Goal: Task Accomplishment & Management: Complete application form

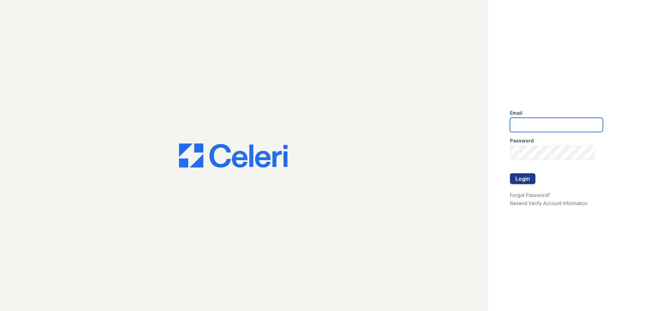
click at [564, 123] on input "email" at bounding box center [556, 125] width 93 height 14
type input "[EMAIL_ADDRESS][DOMAIN_NAME]"
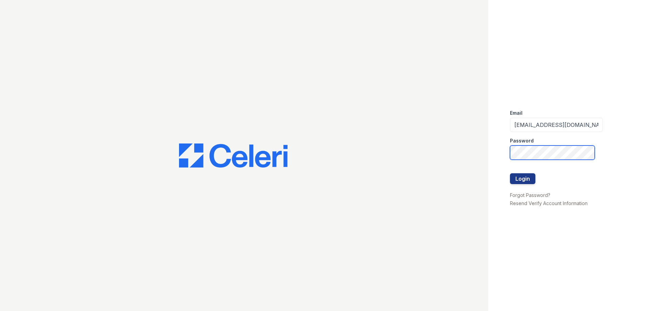
click at [510, 173] on button "Login" at bounding box center [522, 178] width 25 height 11
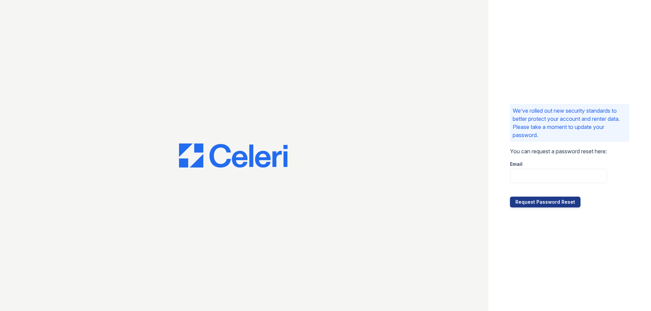
click at [567, 189] on div at bounding box center [558, 190] width 97 height 14
click at [563, 178] on input "email" at bounding box center [558, 176] width 97 height 14
type input "[EMAIL_ADDRESS][DOMAIN_NAME]"
click at [543, 207] on button "Request Password Reset" at bounding box center [545, 202] width 70 height 11
click at [557, 178] on input "email" at bounding box center [558, 176] width 97 height 14
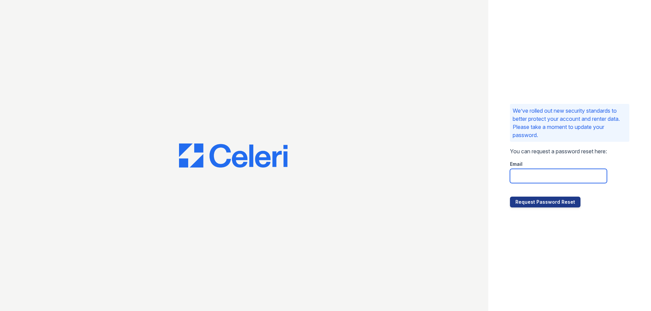
type input "[EMAIL_ADDRESS][DOMAIN_NAME]"
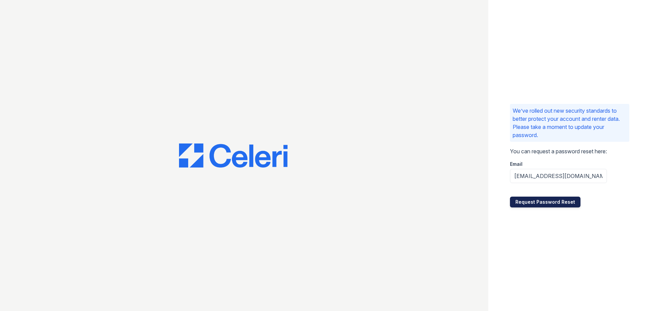
click at [549, 199] on button "Request Password Reset" at bounding box center [545, 202] width 70 height 11
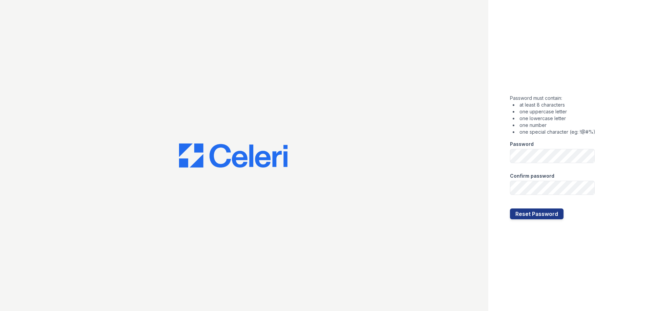
click at [525, 148] on div "Password" at bounding box center [552, 143] width 85 height 14
click at [510, 209] on button "Reset Password" at bounding box center [537, 214] width 54 height 11
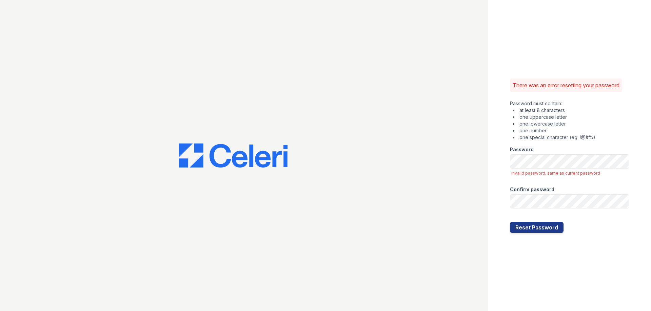
click at [553, 267] on div "There was an error resetting your password Password must contain: at least 8 ch…" at bounding box center [569, 155] width 163 height 311
click at [552, 226] on button "Reset Password" at bounding box center [537, 227] width 54 height 11
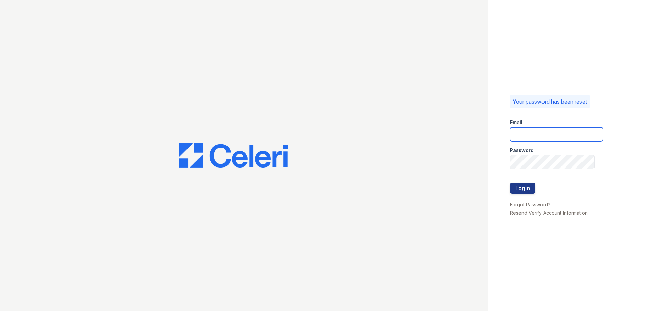
click at [539, 135] on input "email" at bounding box center [556, 134] width 93 height 14
type input "[EMAIL_ADDRESS][DOMAIN_NAME]"
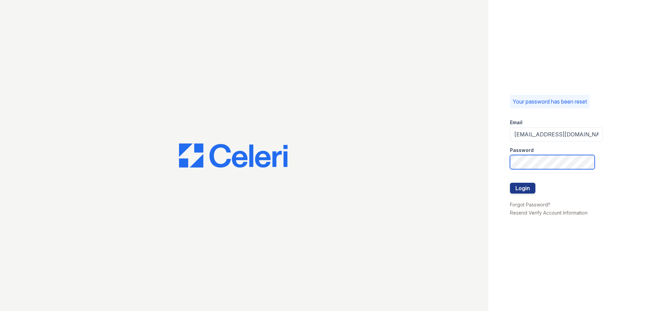
click at [510, 183] on button "Login" at bounding box center [522, 188] width 25 height 11
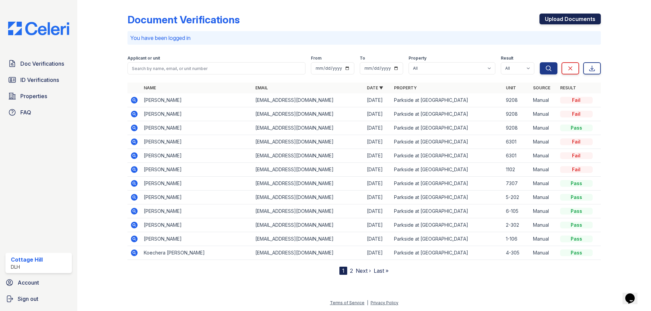
click at [559, 21] on link "Upload Documents" at bounding box center [569, 19] width 61 height 11
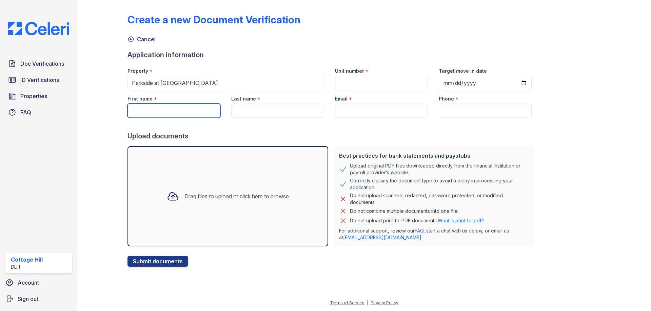
click at [149, 104] on input "First name" at bounding box center [173, 111] width 93 height 14
type input "Keandre"
click at [248, 113] on input "Last name" at bounding box center [277, 111] width 93 height 14
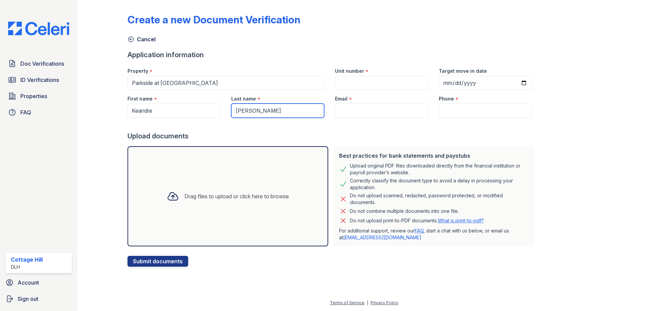
type input "Henderson"
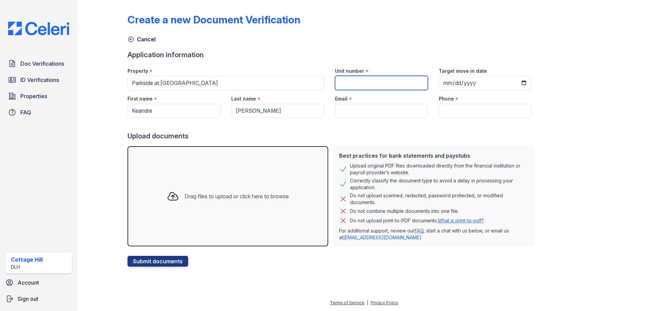
click at [357, 81] on input "Unit number" at bounding box center [381, 83] width 93 height 14
type input "6301"
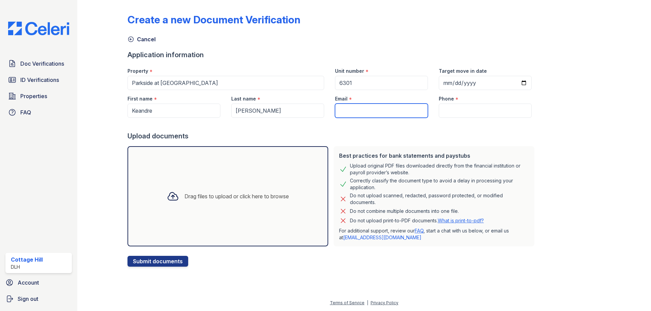
click at [342, 109] on input "Email" at bounding box center [381, 111] width 93 height 14
paste input "Hendersonkeandra1@gmail.com"
type input "[EMAIL_ADDRESS][DOMAIN_NAME]"
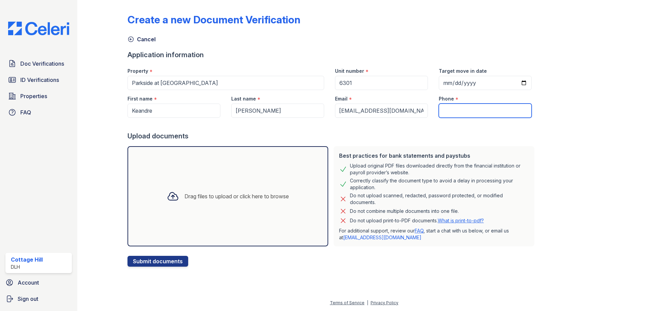
click at [463, 109] on input "Phone" at bounding box center [484, 111] width 93 height 14
paste input "(251) 372-2515"
type input "(251) 372-2515"
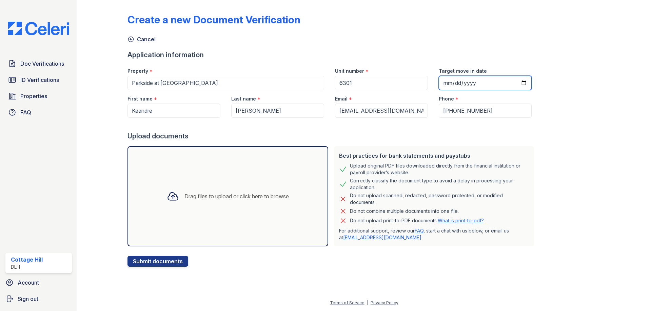
click at [514, 81] on input "Target move in date" at bounding box center [484, 83] width 93 height 14
type input "2025-10-07"
click at [186, 202] on div "Drag files to upload or click here to browse" at bounding box center [227, 196] width 133 height 23
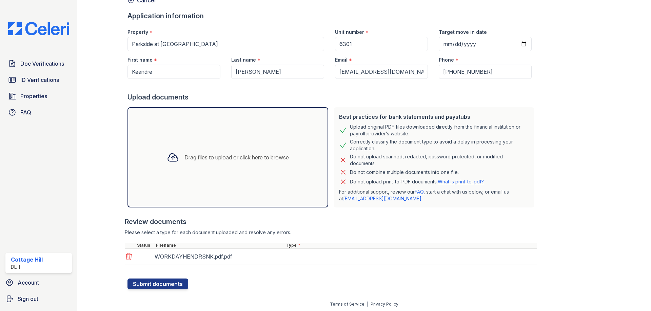
scroll to position [40, 0]
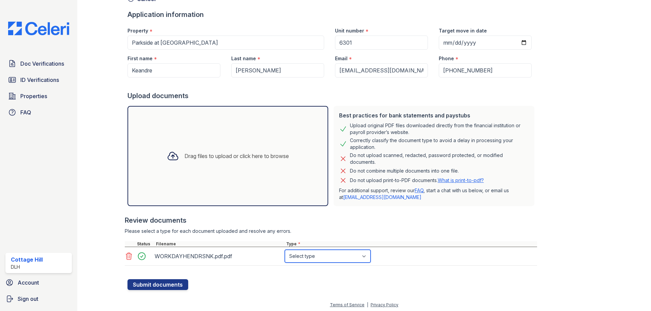
click at [289, 256] on select "Select type Paystub Bank Statement Offer Letter Tax Documents Benefit Award Let…" at bounding box center [328, 256] width 86 height 13
select select "paystub"
click at [285, 250] on select "Select type Paystub Bank Statement Offer Letter Tax Documents Benefit Award Let…" at bounding box center [328, 256] width 86 height 13
click at [148, 284] on button "Submit documents" at bounding box center [157, 285] width 61 height 11
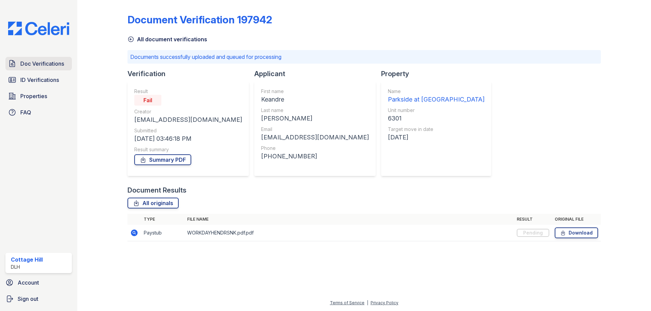
click at [35, 63] on span "Doc Verifications" at bounding box center [42, 64] width 44 height 8
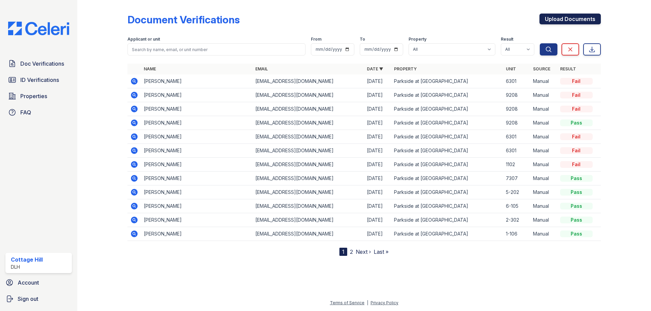
click at [555, 17] on link "Upload Documents" at bounding box center [569, 19] width 61 height 11
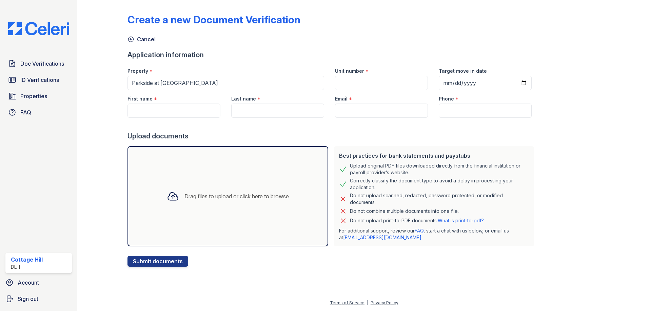
click at [200, 203] on div "Drag files to upload or click here to browse" at bounding box center [227, 196] width 133 height 23
click at [156, 106] on input "First name" at bounding box center [173, 111] width 93 height 14
type input "Keandre"
click at [261, 114] on input "Last name" at bounding box center [277, 111] width 93 height 14
type input "[PERSON_NAME]"
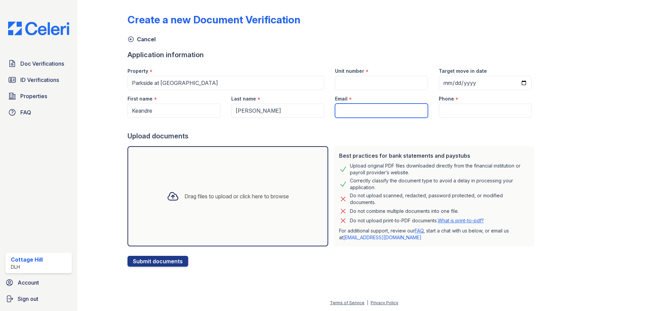
drag, startPoint x: 374, startPoint y: 112, endPoint x: 375, endPoint y: 116, distance: 3.5
click at [374, 112] on input "Email" at bounding box center [381, 111] width 93 height 14
type input "[EMAIL_ADDRESS][DOMAIN_NAME]"
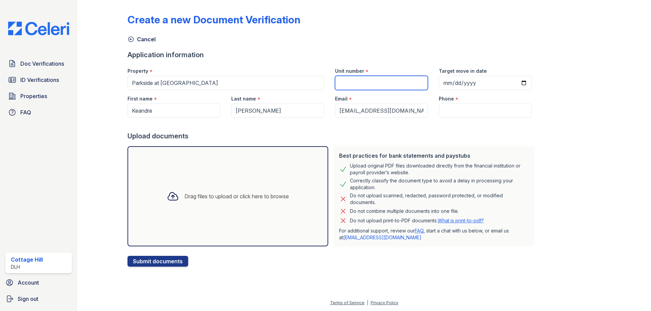
click at [381, 77] on input "Unit number" at bounding box center [381, 83] width 93 height 14
type input "6301"
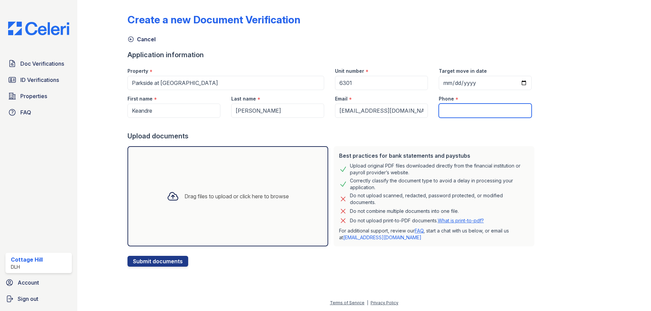
click at [445, 108] on input "Phone" at bounding box center [484, 111] width 93 height 14
type input "(251) 372-2515"
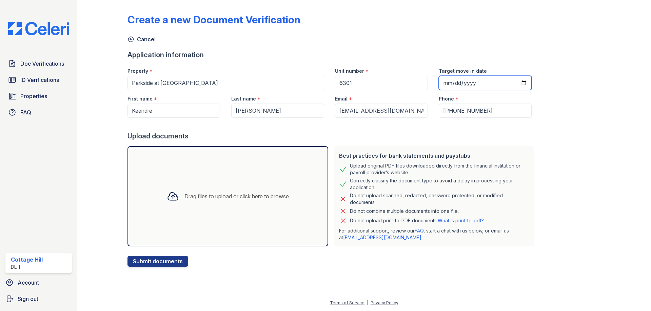
click at [520, 84] on input "Target move in date" at bounding box center [484, 83] width 93 height 14
click at [513, 85] on input "Target move in date" at bounding box center [484, 83] width 93 height 14
type input "2025-10-07"
click at [249, 190] on div "Drag files to upload or click here to browse" at bounding box center [227, 196] width 133 height 23
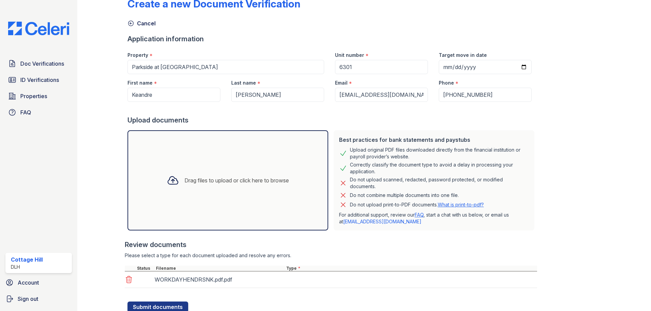
scroll to position [40, 0]
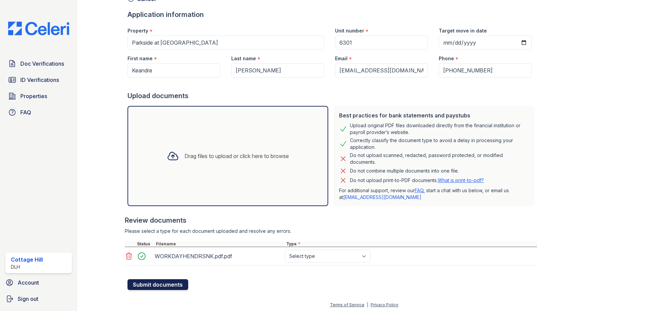
click at [148, 284] on button "Submit documents" at bounding box center [157, 285] width 61 height 11
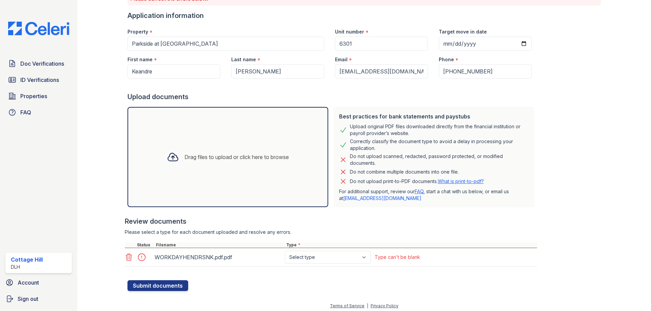
scroll to position [61, 0]
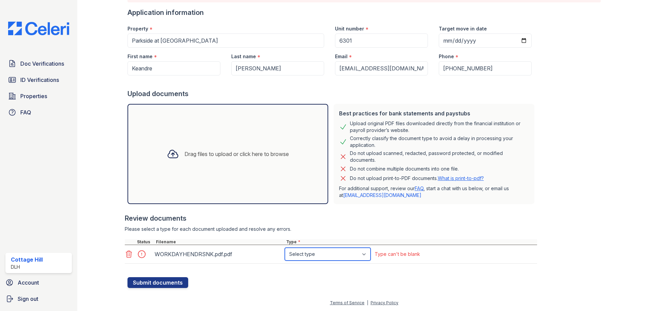
click at [309, 254] on select "Select type Paystub Bank Statement Offer Letter Tax Documents Benefit Award Let…" at bounding box center [328, 254] width 86 height 13
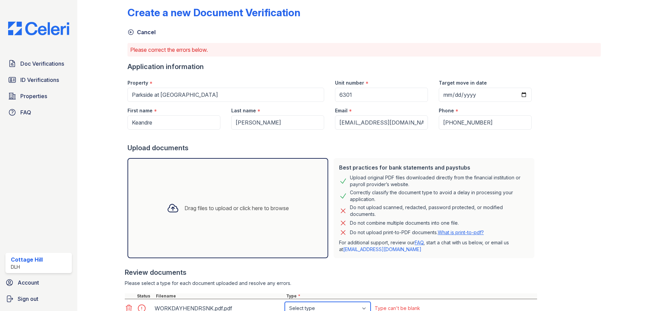
scroll to position [0, 0]
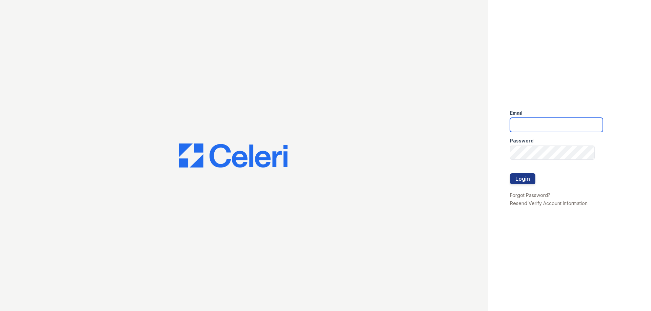
drag, startPoint x: 549, startPoint y: 129, endPoint x: 549, endPoint y: 133, distance: 4.8
click at [549, 133] on form "Email Password Login" at bounding box center [556, 147] width 93 height 87
type input "[EMAIL_ADDRESS][DOMAIN_NAME]"
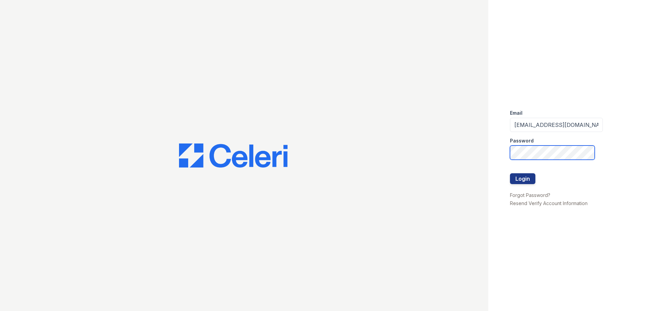
click at [510, 173] on button "Login" at bounding box center [522, 178] width 25 height 11
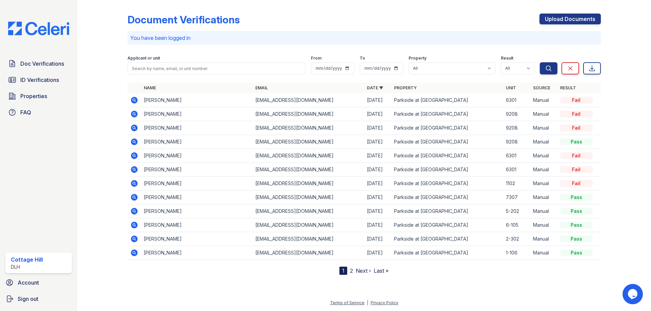
click at [135, 99] on icon at bounding box center [134, 100] width 8 height 8
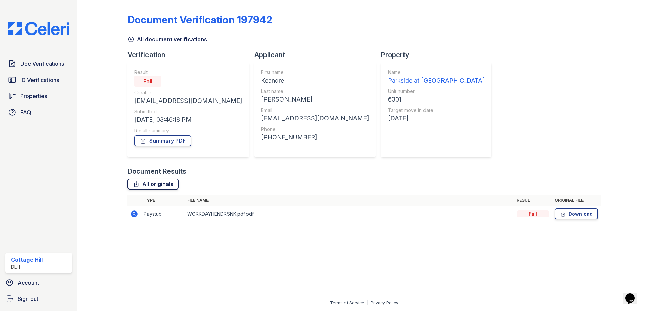
click at [164, 183] on link "All originals" at bounding box center [152, 184] width 51 height 11
click at [179, 140] on link "Summary PDF" at bounding box center [162, 141] width 57 height 11
click at [151, 82] on div "Fail" at bounding box center [147, 81] width 27 height 11
click at [529, 213] on div "Fail" at bounding box center [532, 214] width 33 height 7
click at [22, 62] on span "Doc Verifications" at bounding box center [42, 64] width 44 height 8
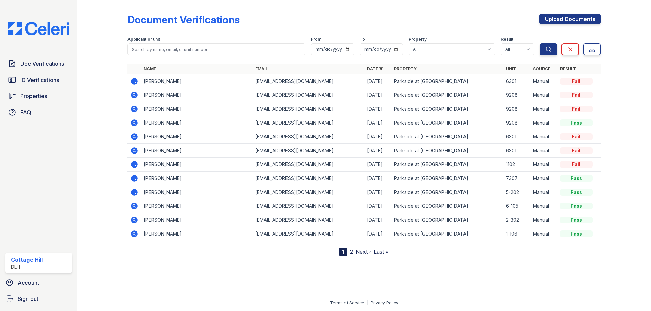
click at [136, 81] on icon at bounding box center [134, 81] width 7 height 7
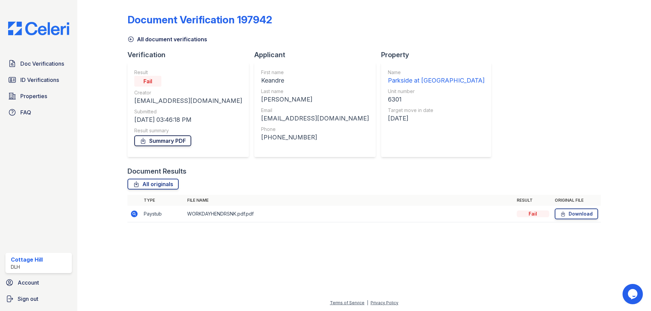
click at [178, 137] on link "Summary PDF" at bounding box center [162, 141] width 57 height 11
click at [161, 140] on link "Summary PDF" at bounding box center [162, 141] width 57 height 11
click at [38, 66] on span "Doc Verifications" at bounding box center [42, 64] width 44 height 8
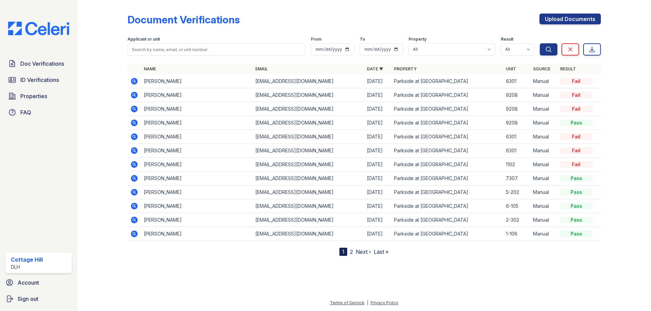
click at [134, 81] on icon at bounding box center [134, 81] width 2 height 2
